Goal: Check status: Check status

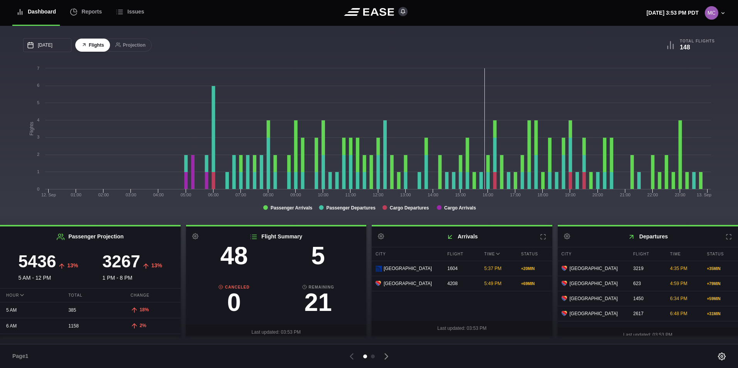
scroll to position [81, 0]
click at [312, 253] on h3 "5" at bounding box center [318, 252] width 84 height 25
select select "DELAYED"
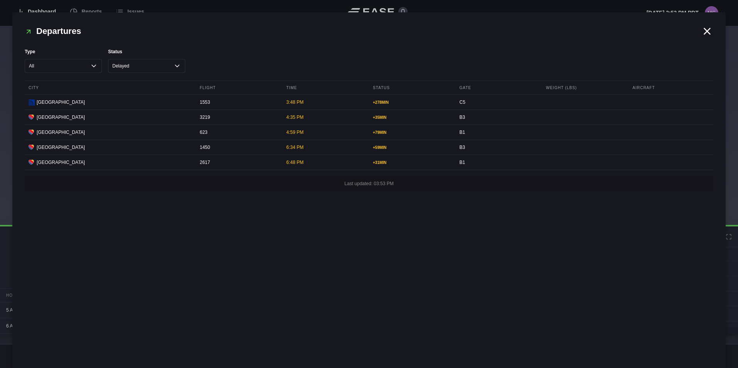
click at [704, 31] on icon at bounding box center [708, 31] width 12 height 12
